Goal: Register for event/course

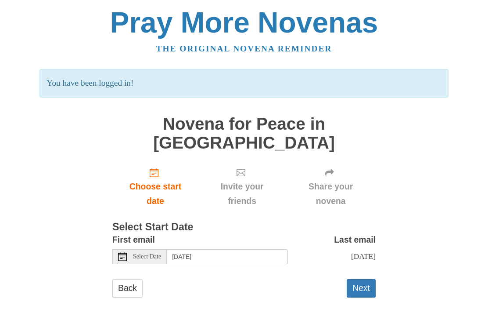
click at [364, 279] on button "Next" at bounding box center [361, 288] width 29 height 18
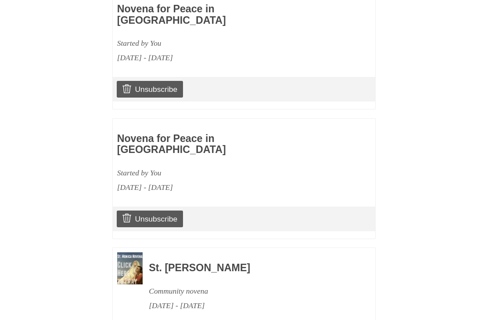
scroll to position [460, 0]
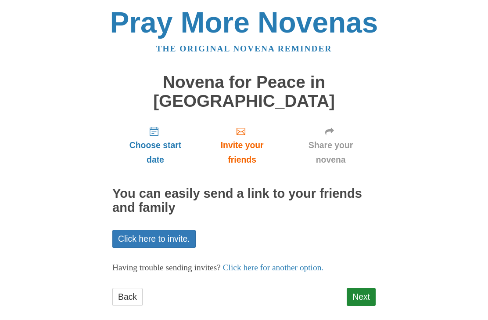
click at [363, 287] on link "Next" at bounding box center [361, 296] width 29 height 18
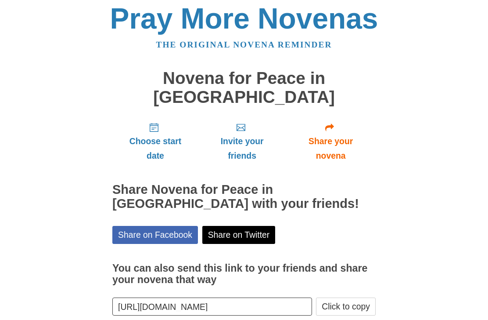
scroll to position [0, 0]
